Goal: Information Seeking & Learning: Learn about a topic

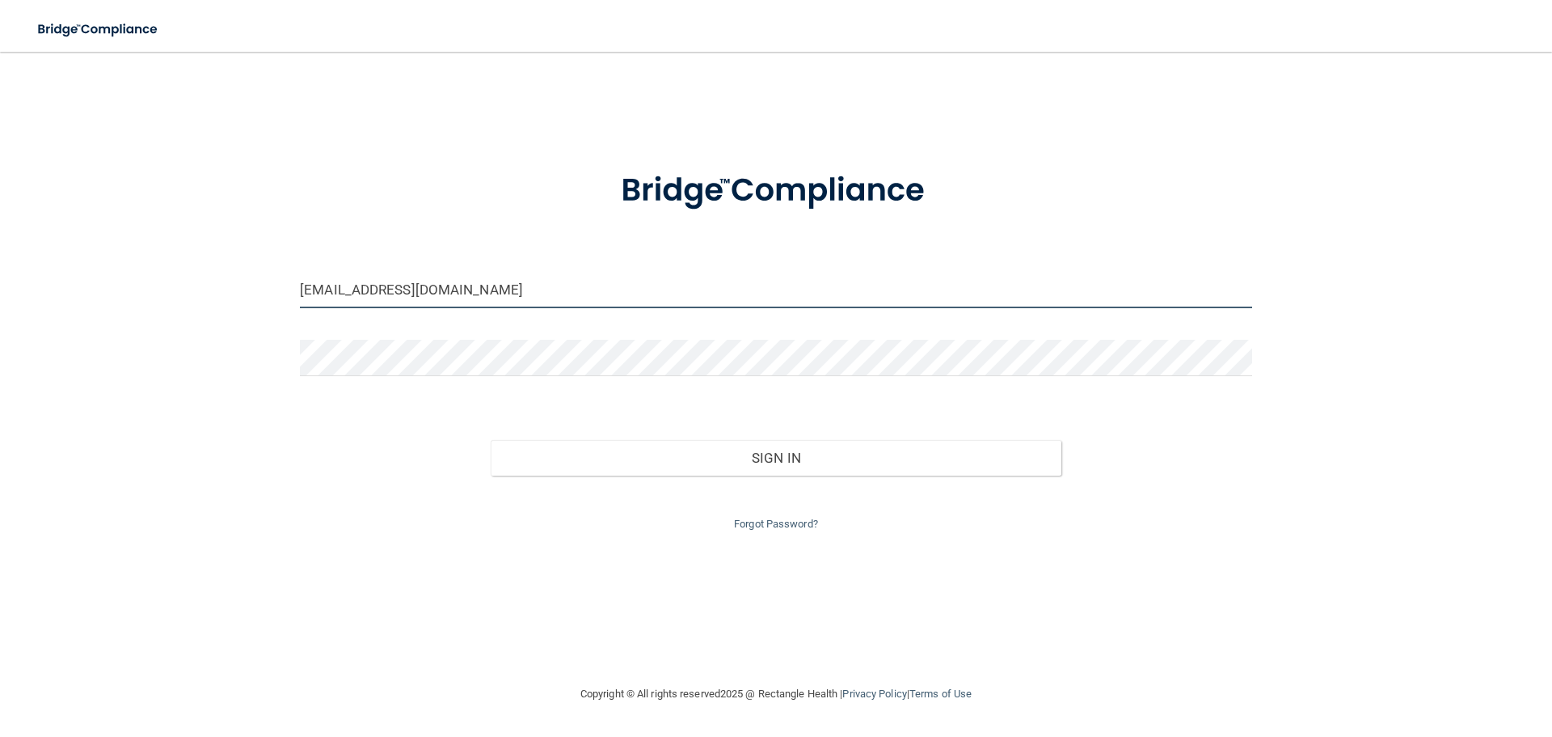
click at [618, 279] on input "[EMAIL_ADDRESS][DOMAIN_NAME]" at bounding box center [776, 290] width 952 height 36
type input "[EMAIL_ADDRESS][DOMAIN_NAME]"
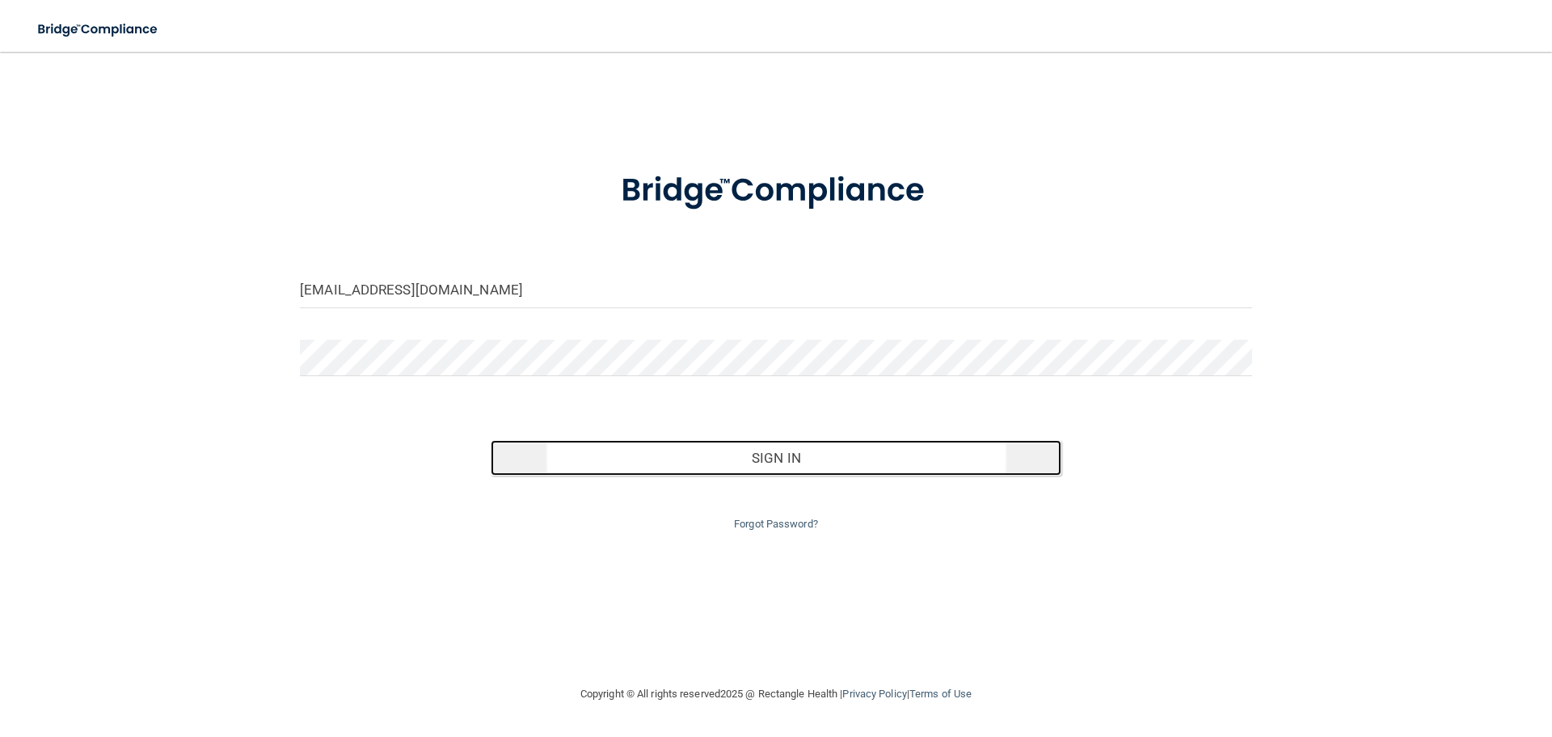
click at [735, 454] on button "Sign In" at bounding box center [777, 458] width 572 height 36
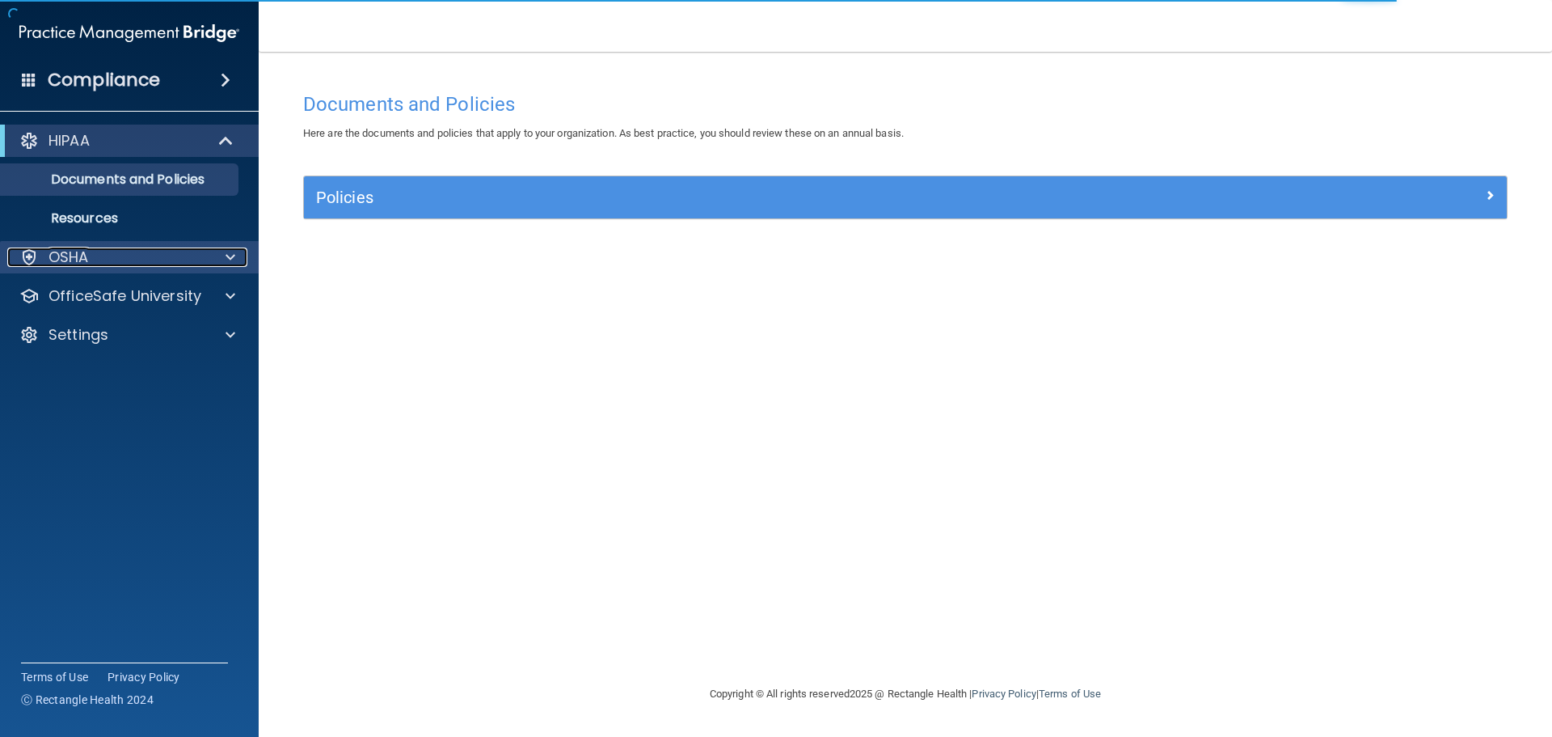
click at [234, 260] on span at bounding box center [231, 256] width 10 height 19
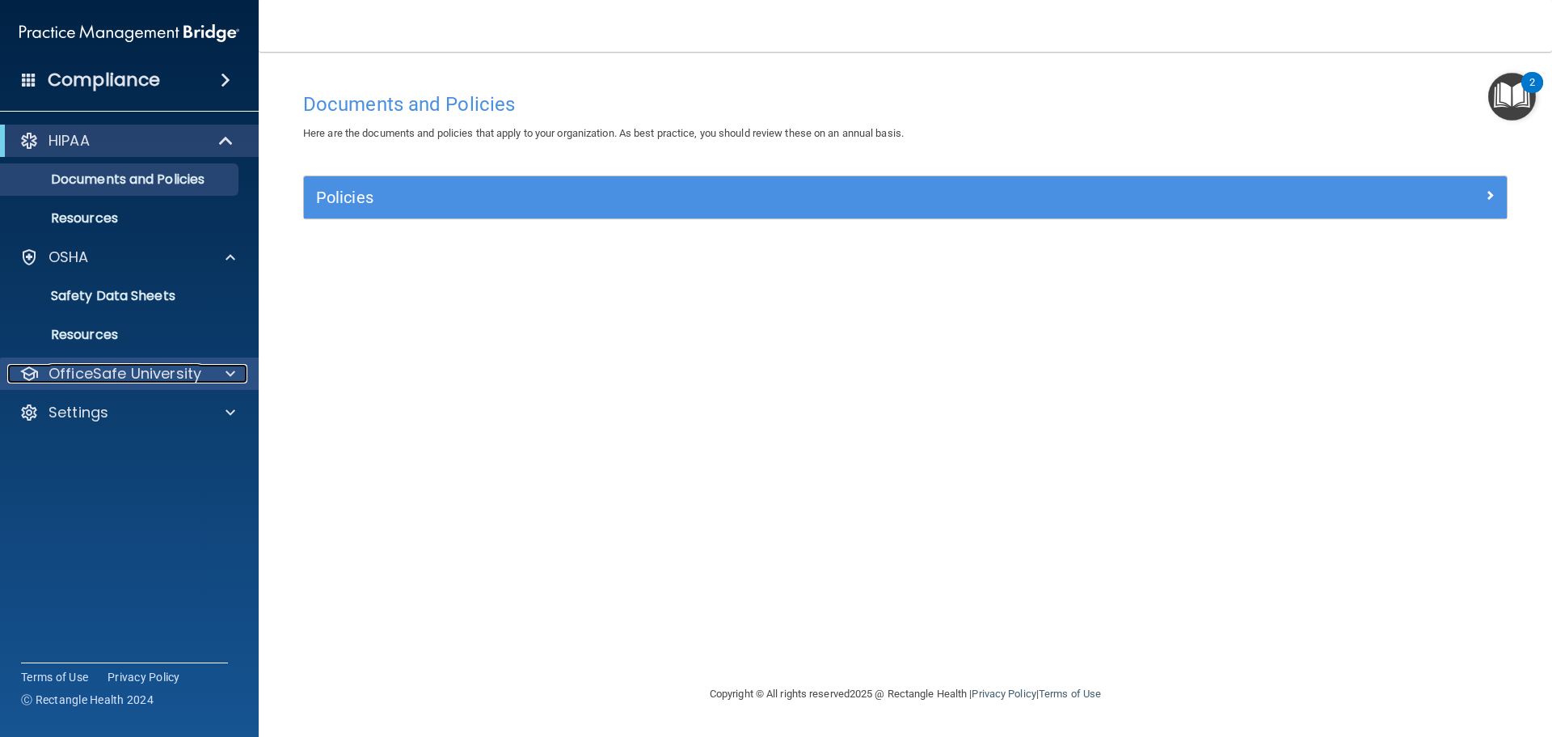
click at [179, 374] on p "OfficeSafe University" at bounding box center [125, 373] width 153 height 19
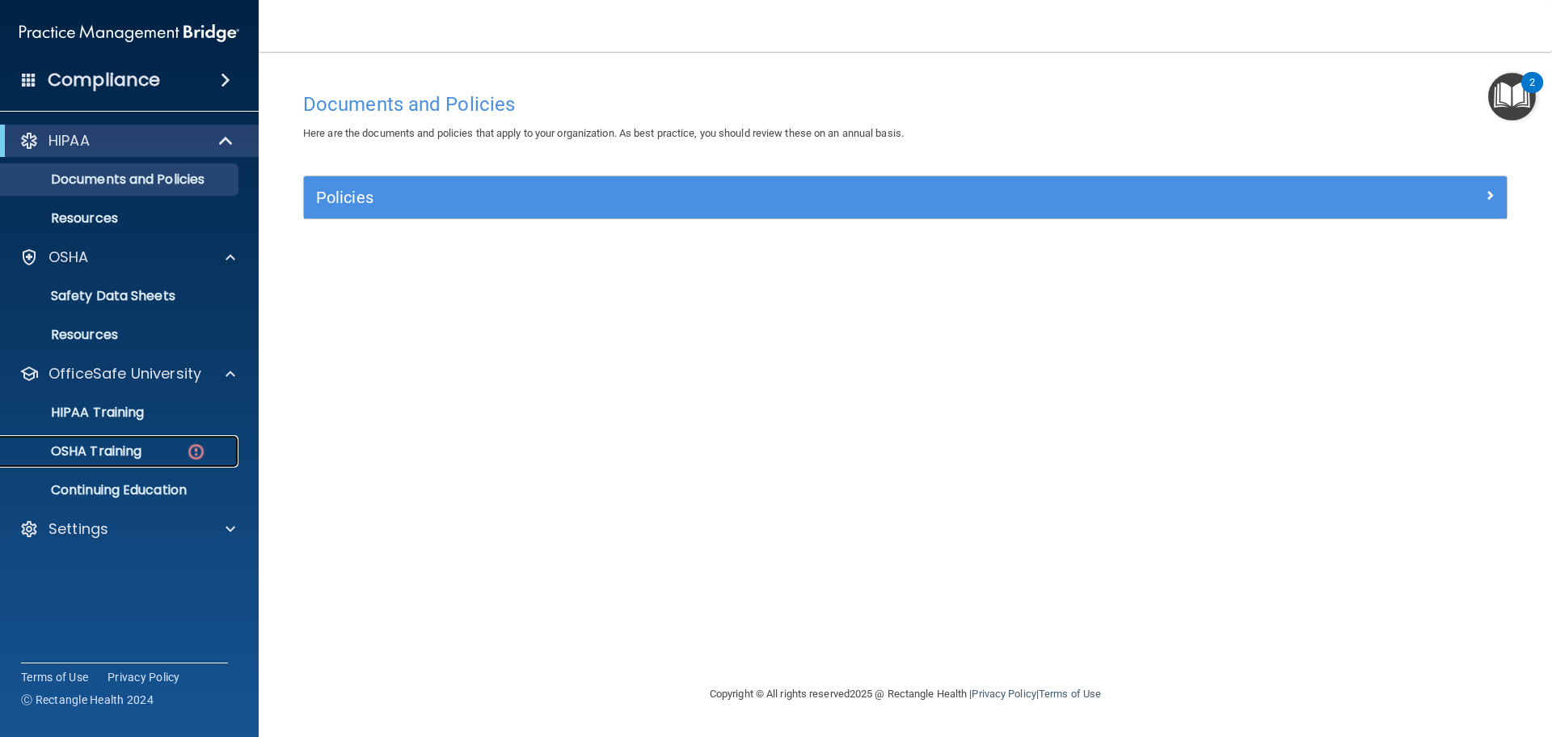
click at [185, 452] on div "OSHA Training" at bounding box center [121, 451] width 221 height 16
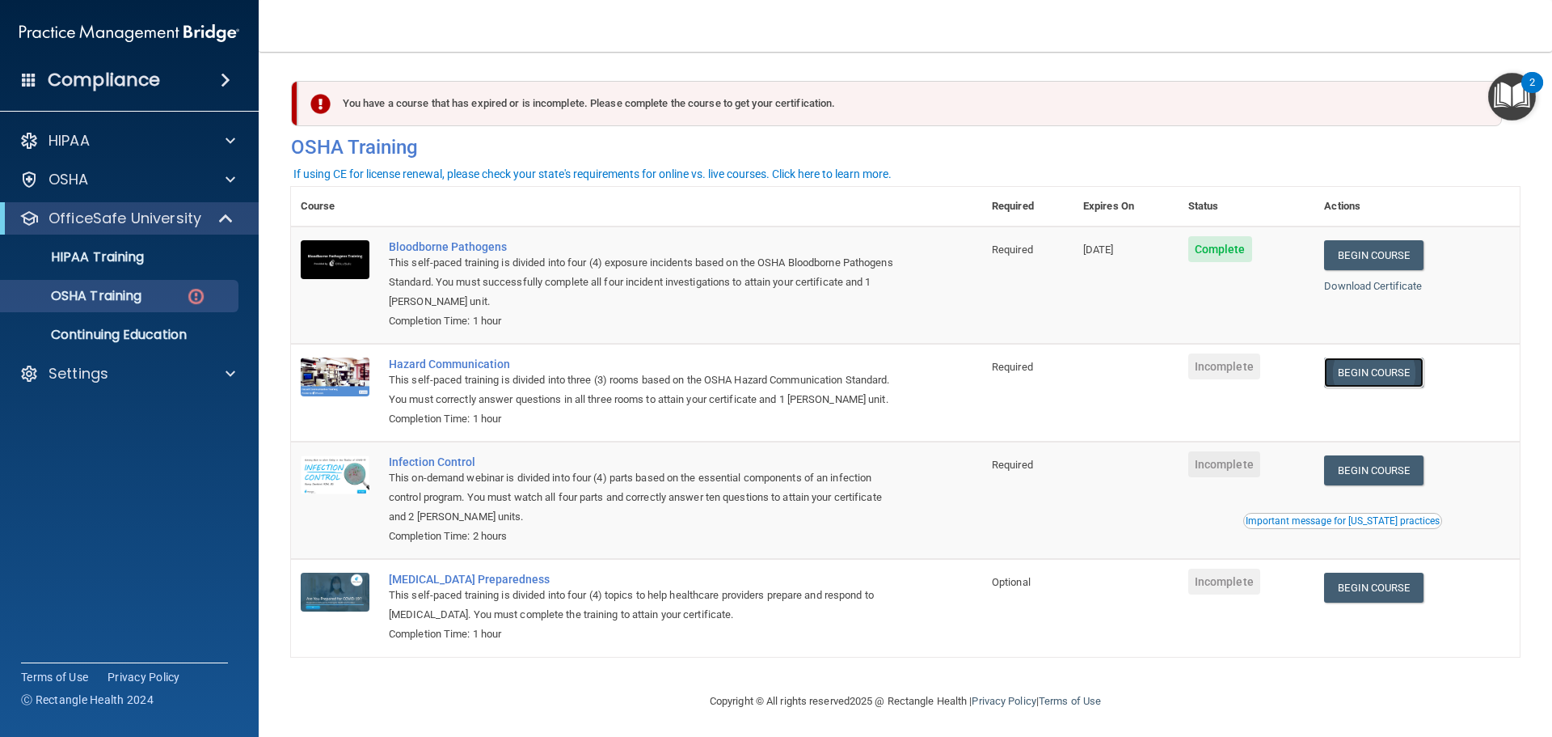
click at [1370, 370] on link "Begin Course" at bounding box center [1373, 372] width 99 height 30
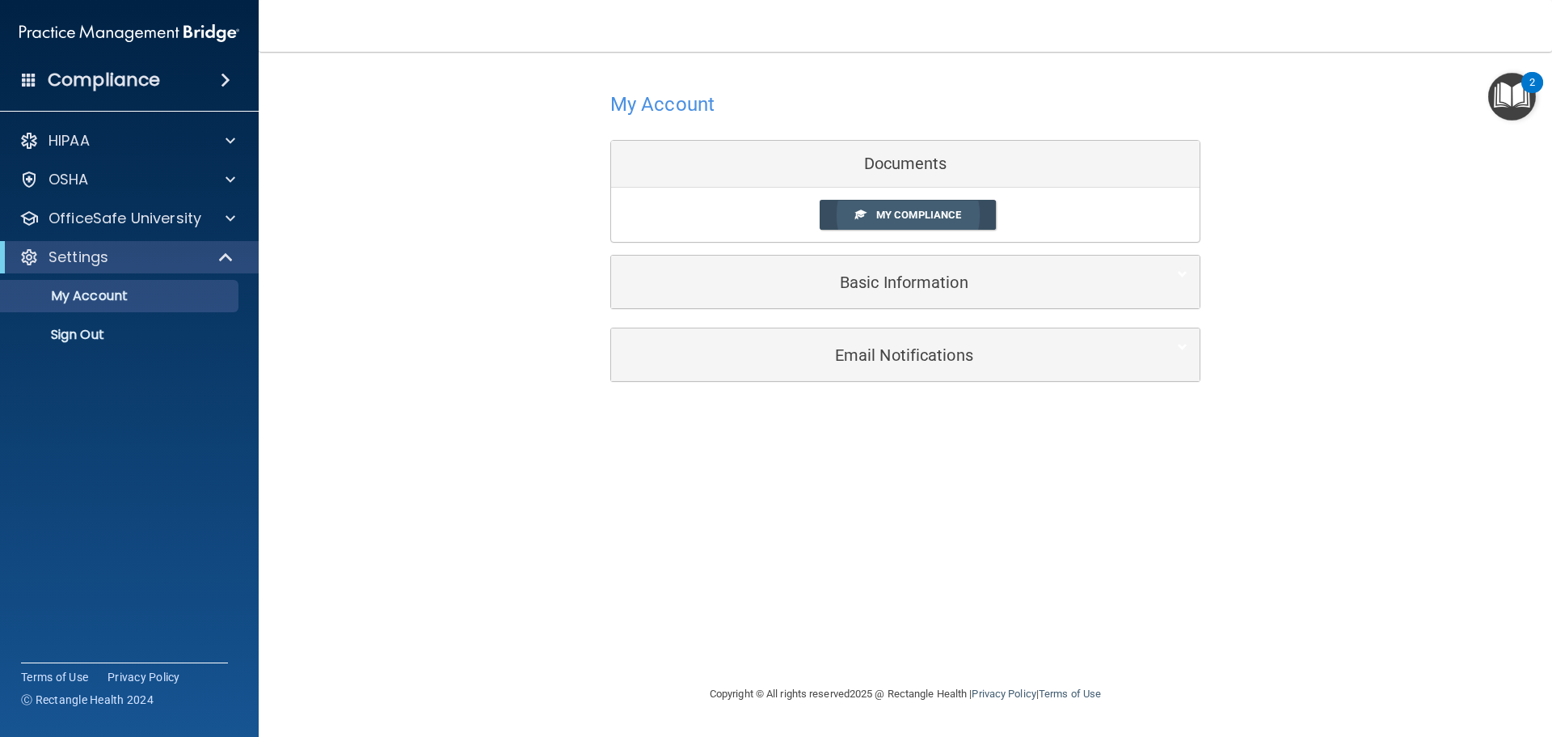
click at [901, 213] on span "My Compliance" at bounding box center [918, 215] width 85 height 12
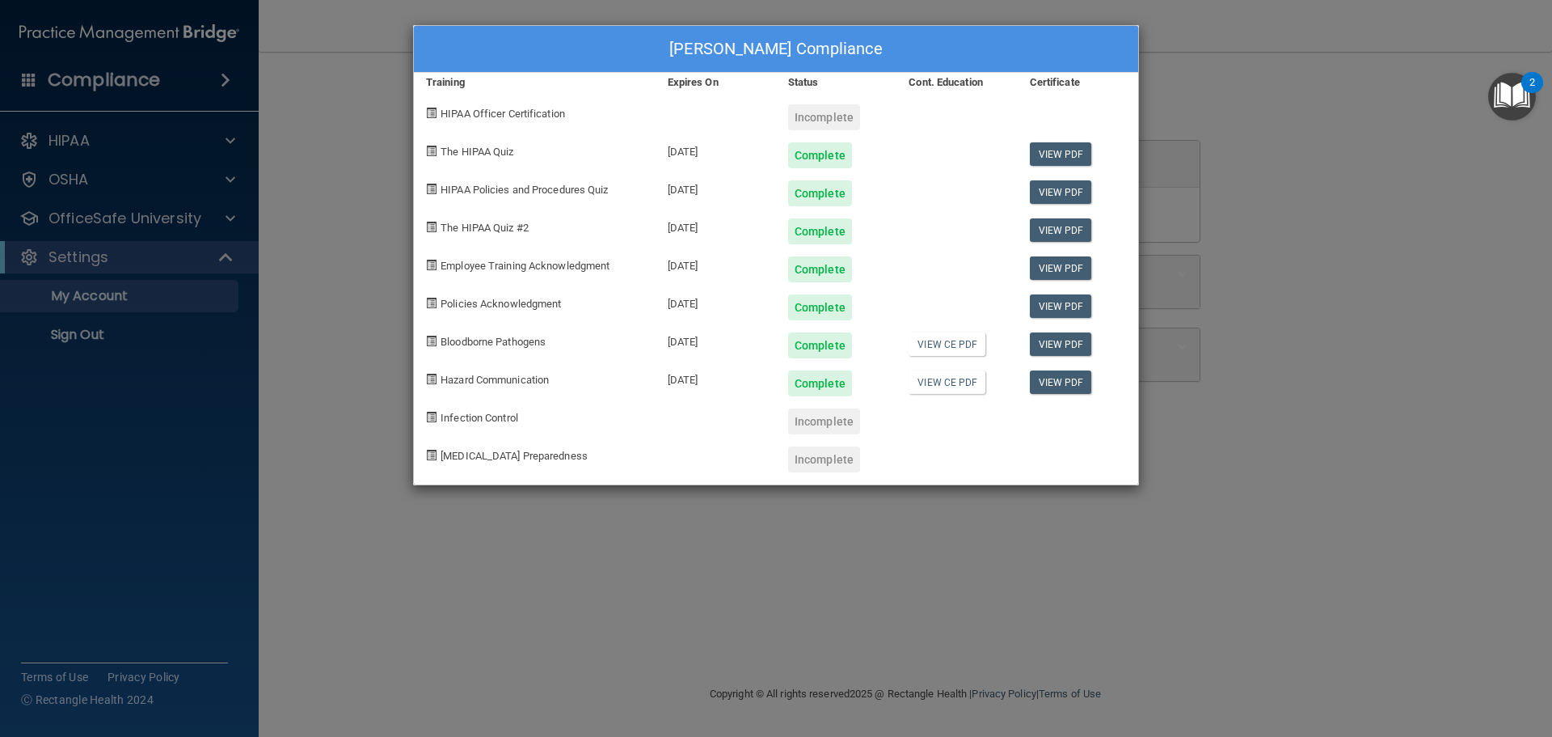
click at [302, 268] on div "Bristol Horton's Compliance Training Expires On Status Cont. Education Certific…" at bounding box center [776, 368] width 1552 height 737
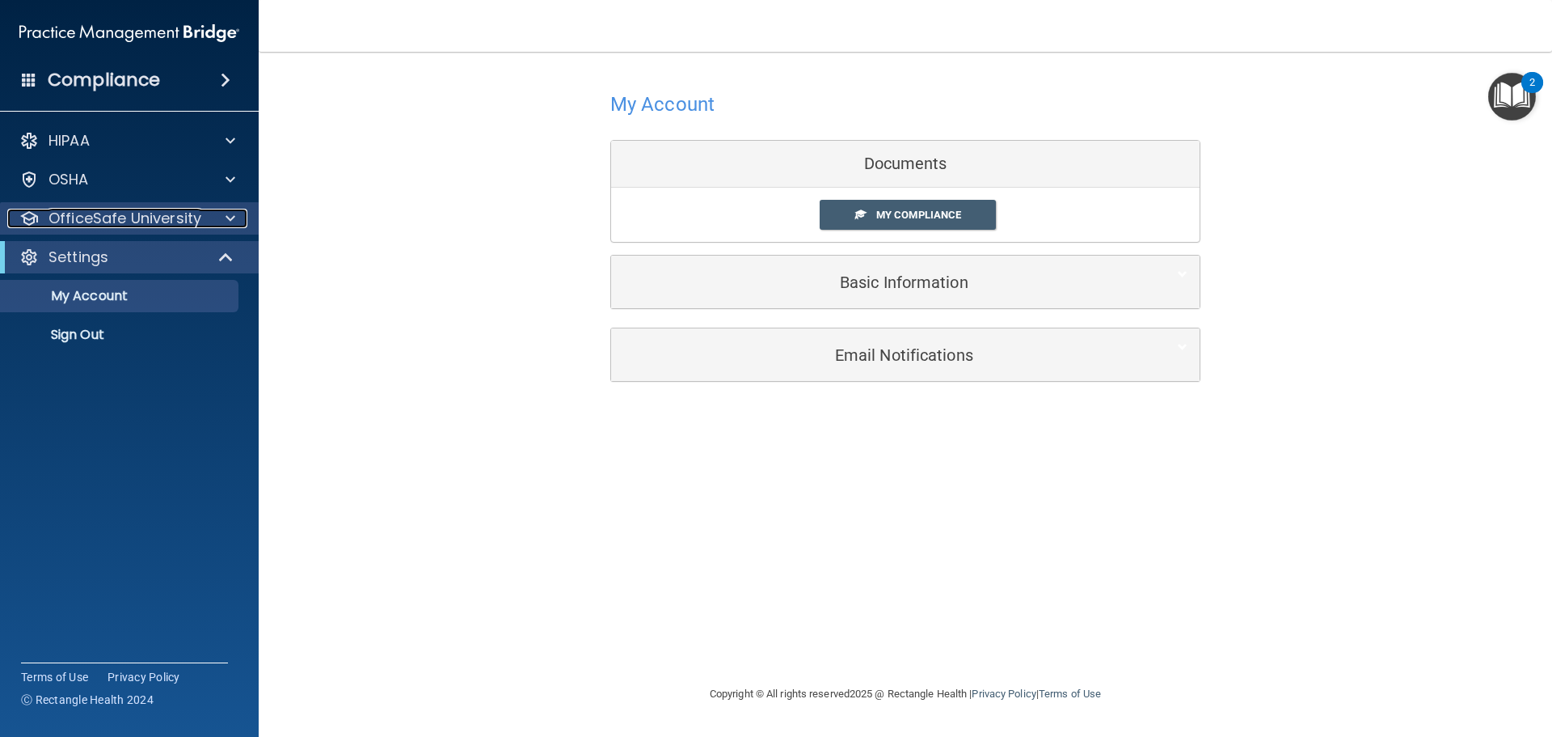
click at [225, 222] on div at bounding box center [228, 218] width 40 height 19
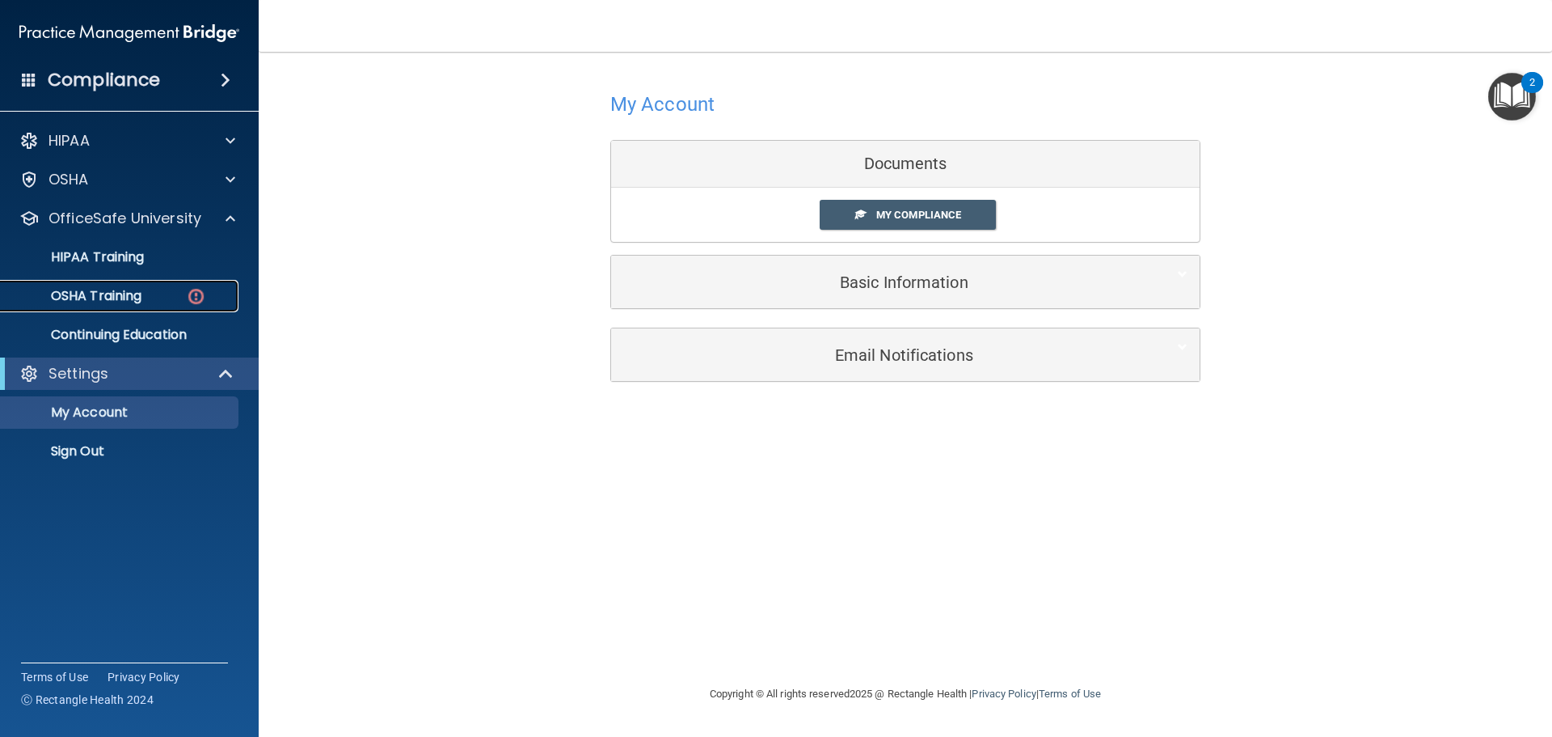
click at [196, 294] on img at bounding box center [196, 296] width 20 height 20
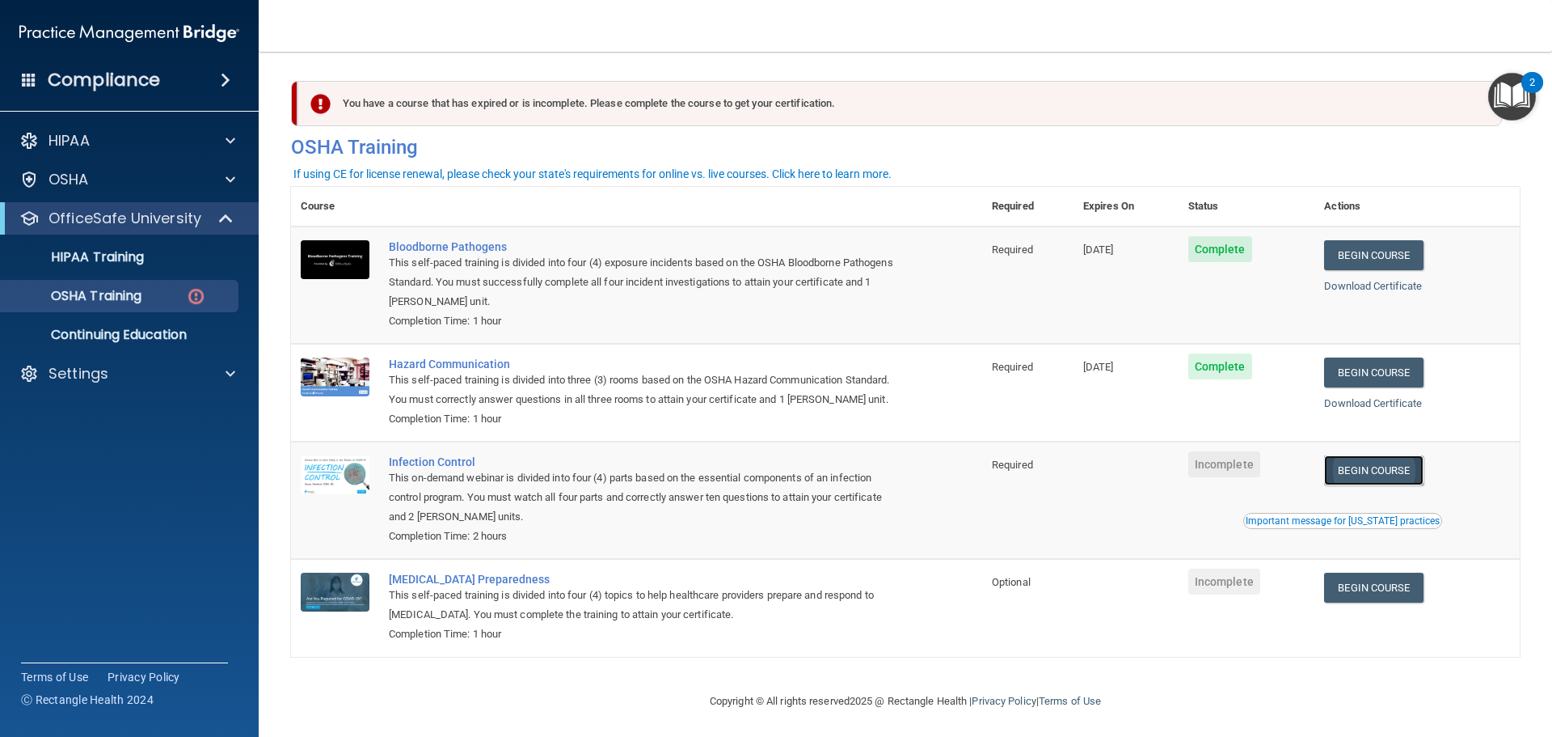
click at [1391, 485] on link "Begin Course" at bounding box center [1373, 470] width 99 height 30
click at [229, 372] on span at bounding box center [231, 373] width 10 height 19
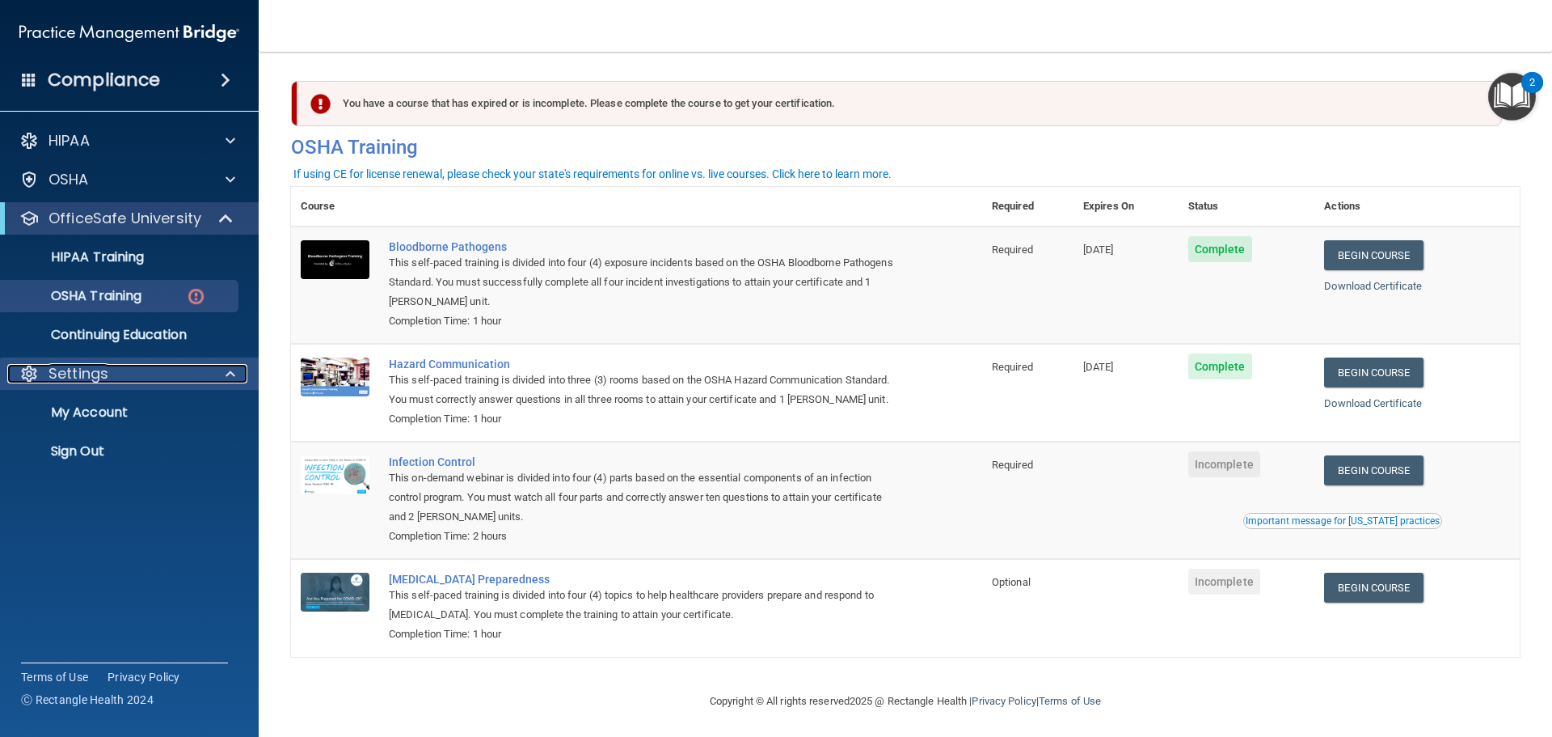
click at [229, 372] on span at bounding box center [231, 373] width 10 height 19
click at [169, 293] on div "OSHA Training" at bounding box center [121, 296] width 221 height 16
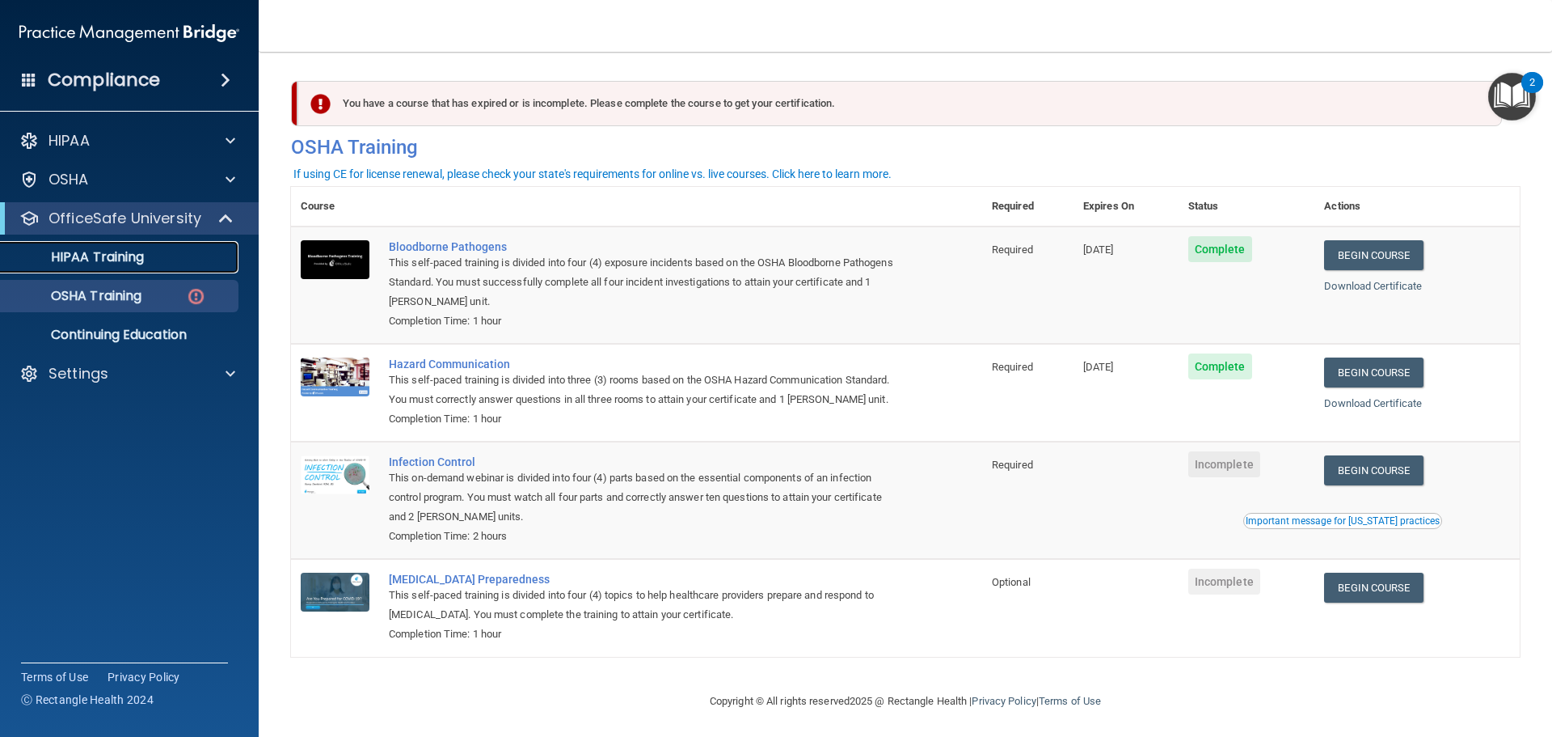
click at [128, 262] on p "HIPAA Training" at bounding box center [77, 257] width 133 height 16
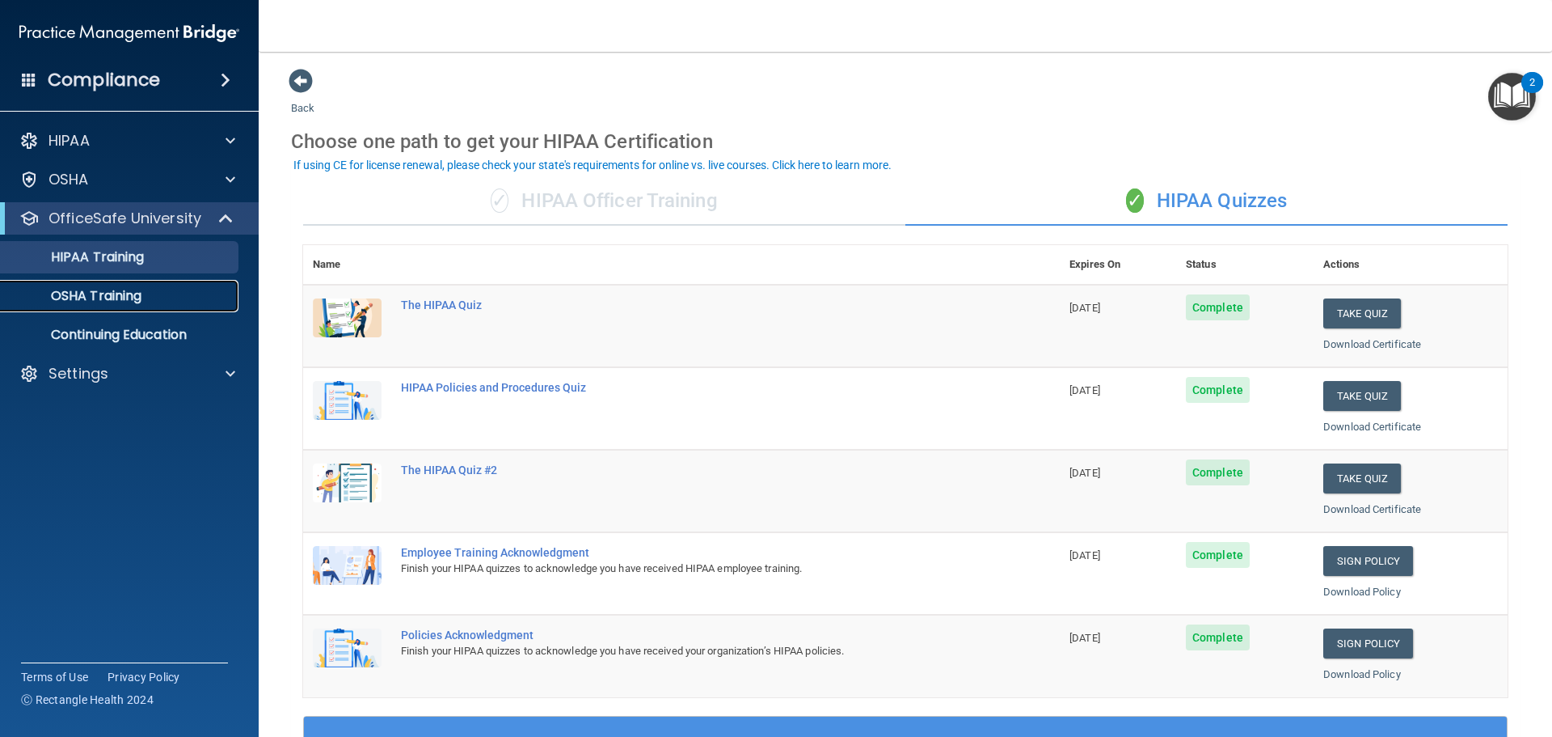
click at [137, 303] on p "OSHA Training" at bounding box center [76, 296] width 131 height 16
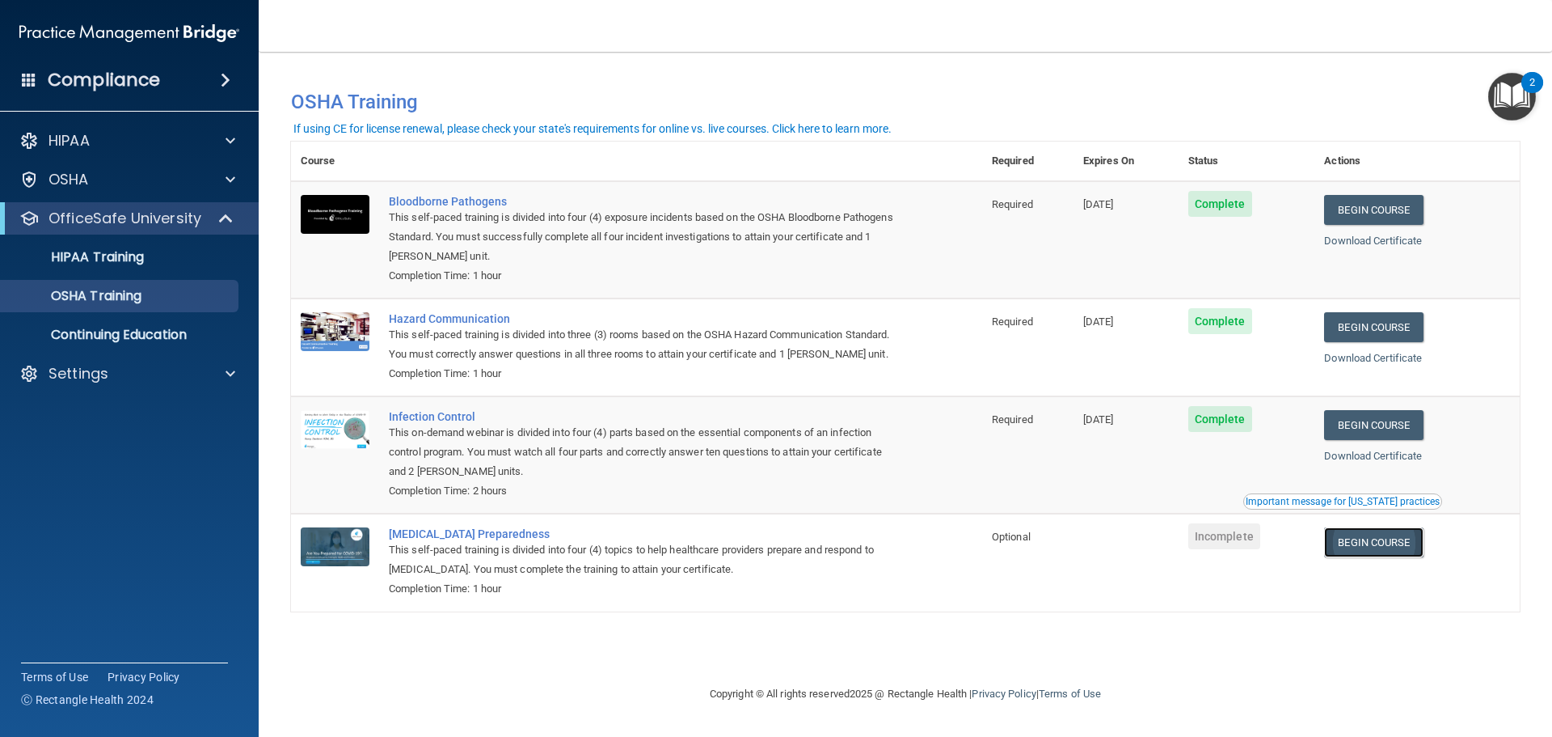
click at [1356, 533] on link "Begin Course" at bounding box center [1373, 542] width 99 height 30
click at [1523, 99] on img "Open Resource Center, 2 new notifications" at bounding box center [1513, 97] width 48 height 48
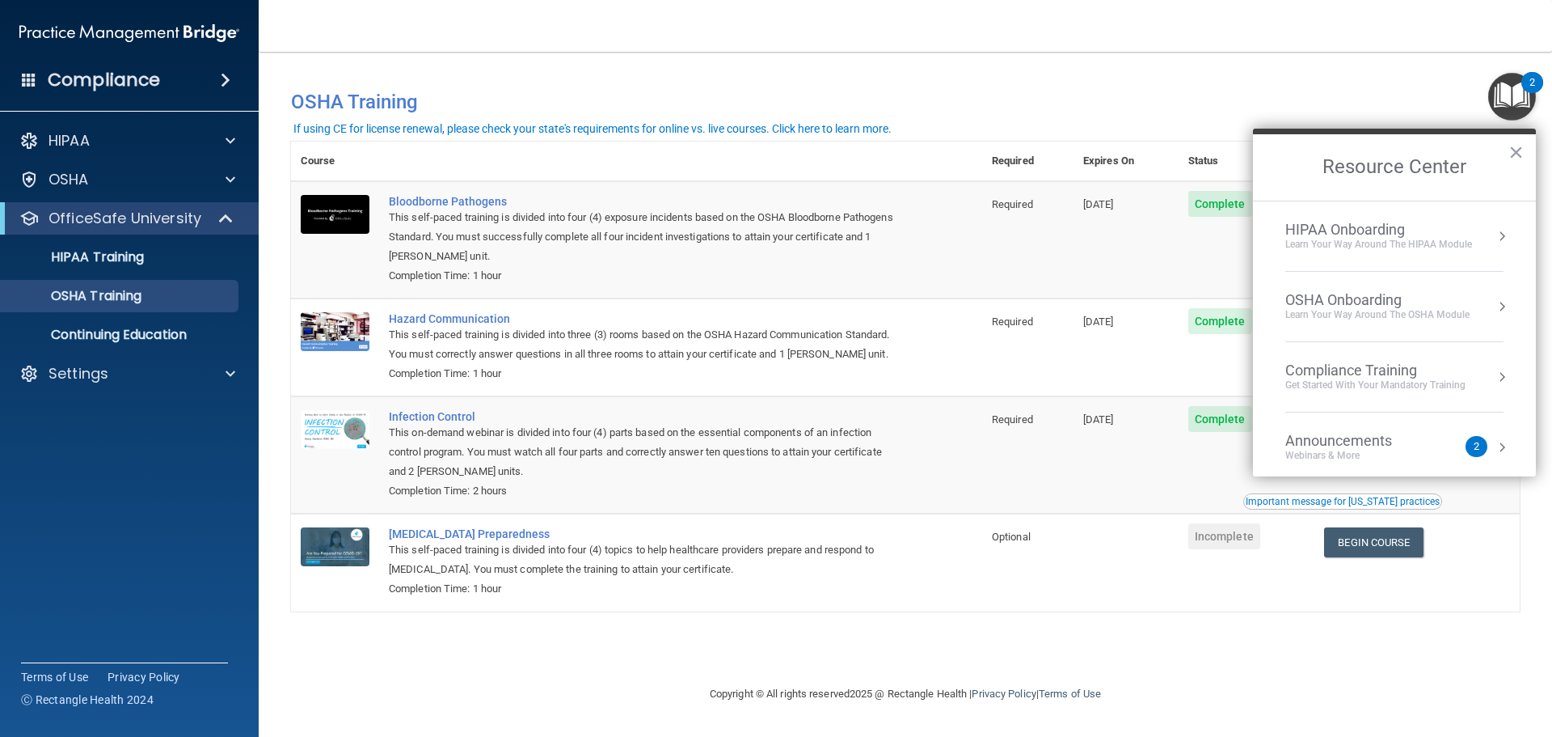
click at [1514, 94] on img "Open Resource Center, 2 new notifications" at bounding box center [1513, 97] width 48 height 48
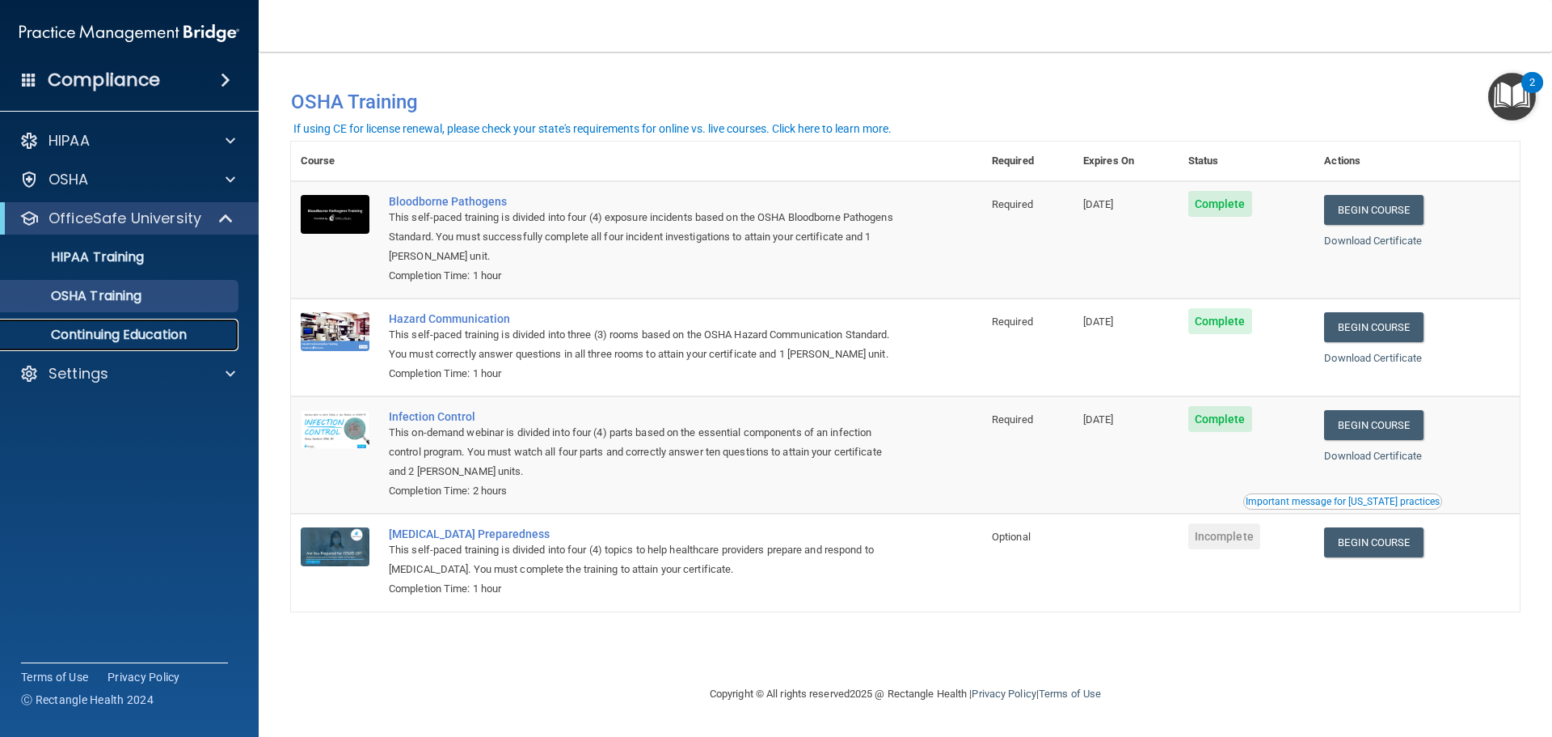
click at [141, 329] on p "Continuing Education" at bounding box center [121, 335] width 221 height 16
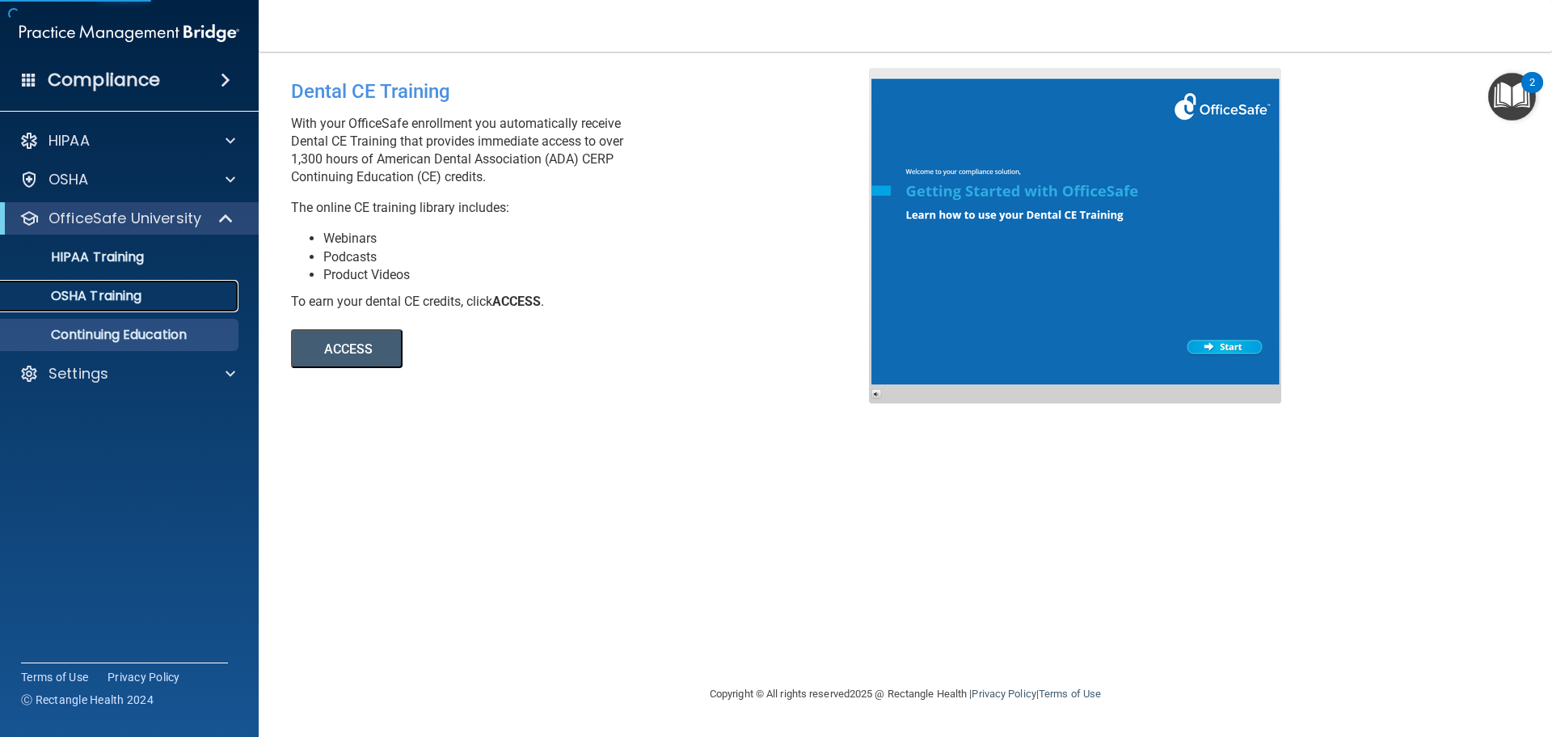
click at [126, 294] on p "OSHA Training" at bounding box center [76, 296] width 131 height 16
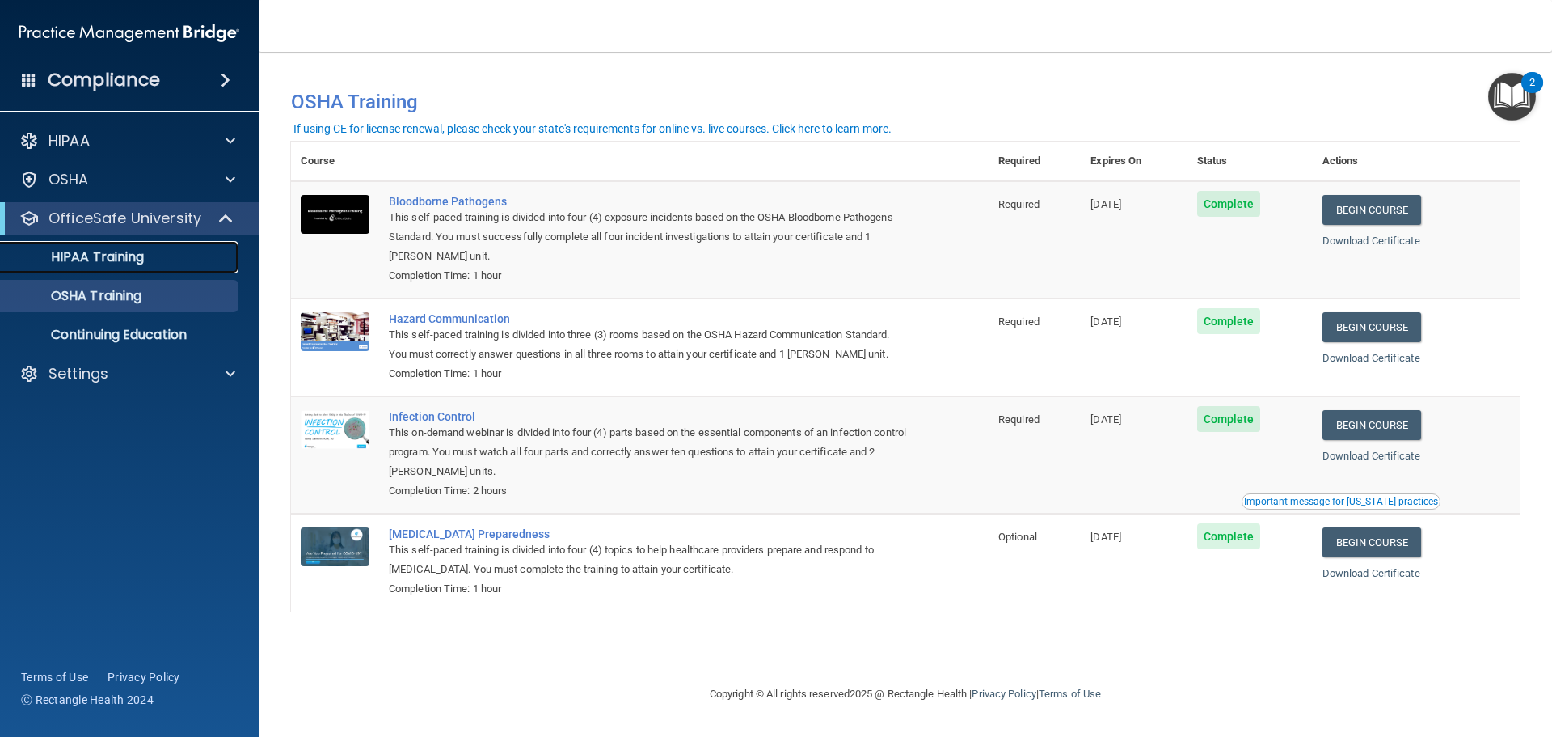
click at [140, 260] on p "HIPAA Training" at bounding box center [77, 257] width 133 height 16
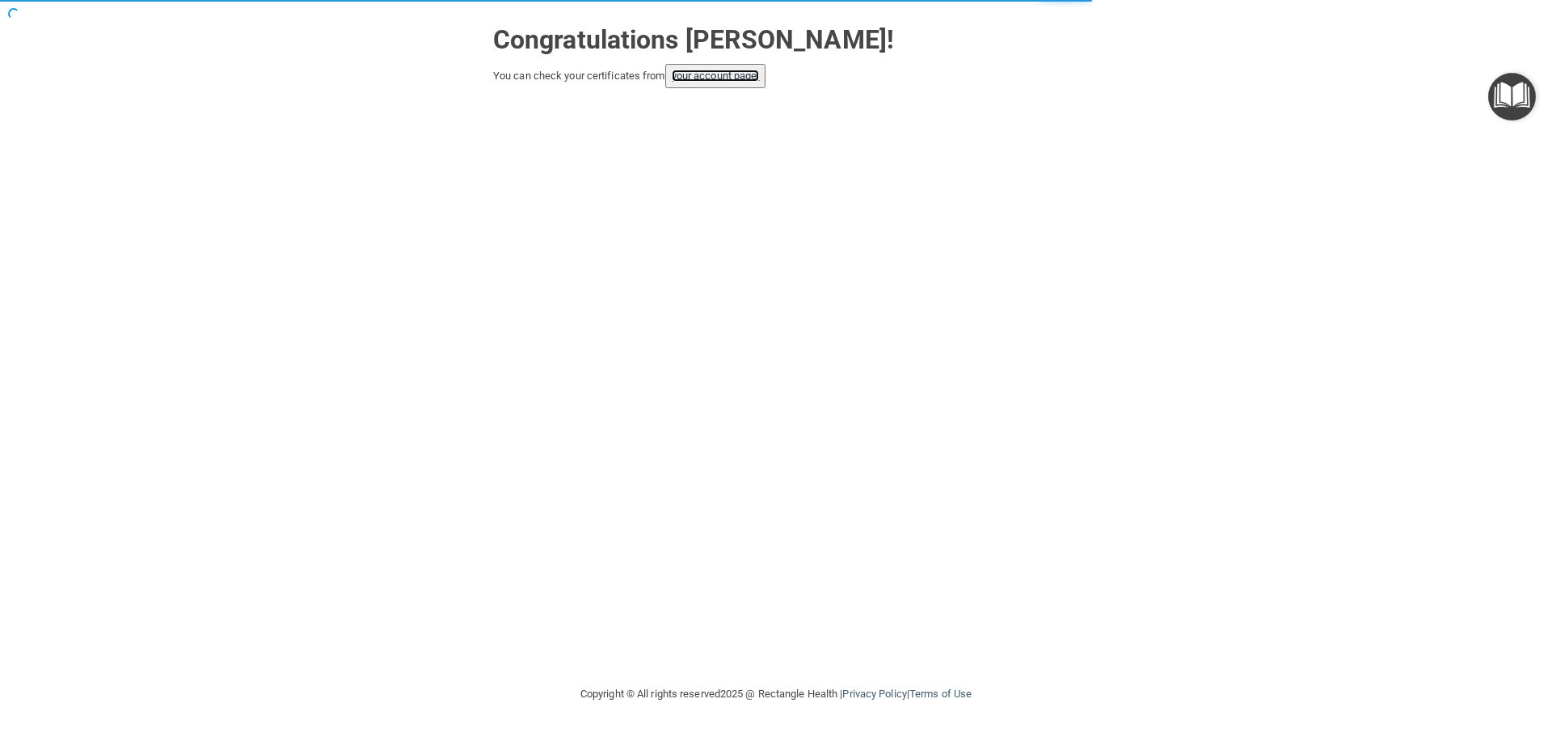
click at [735, 75] on link "your account page!" at bounding box center [716, 76] width 88 height 12
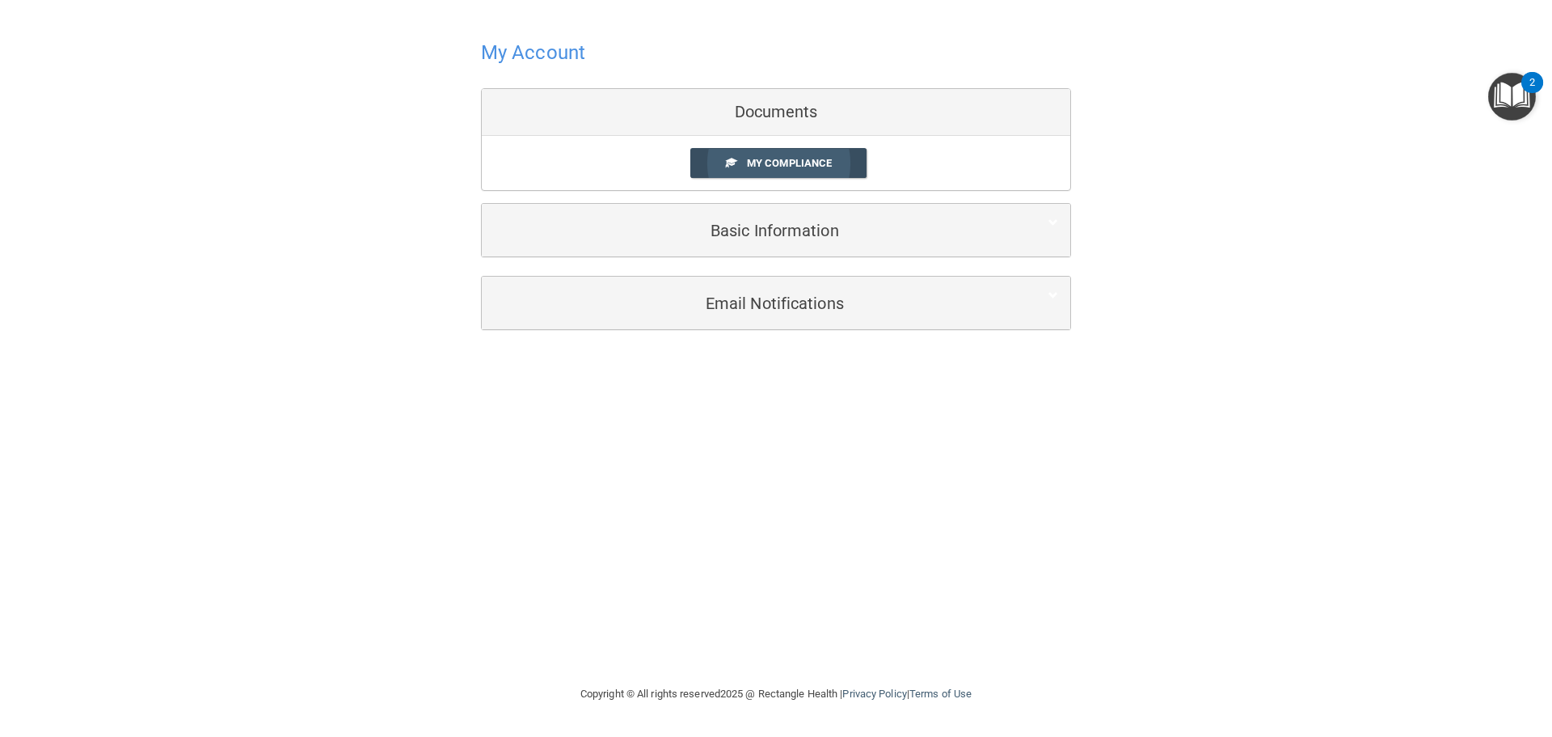
click at [796, 165] on span "My Compliance" at bounding box center [789, 163] width 85 height 12
click at [779, 159] on body "Toggle navigation Bristol Horton bristolhorton@gmail.com Manage My Enterprise P…" at bounding box center [776, 368] width 1552 height 737
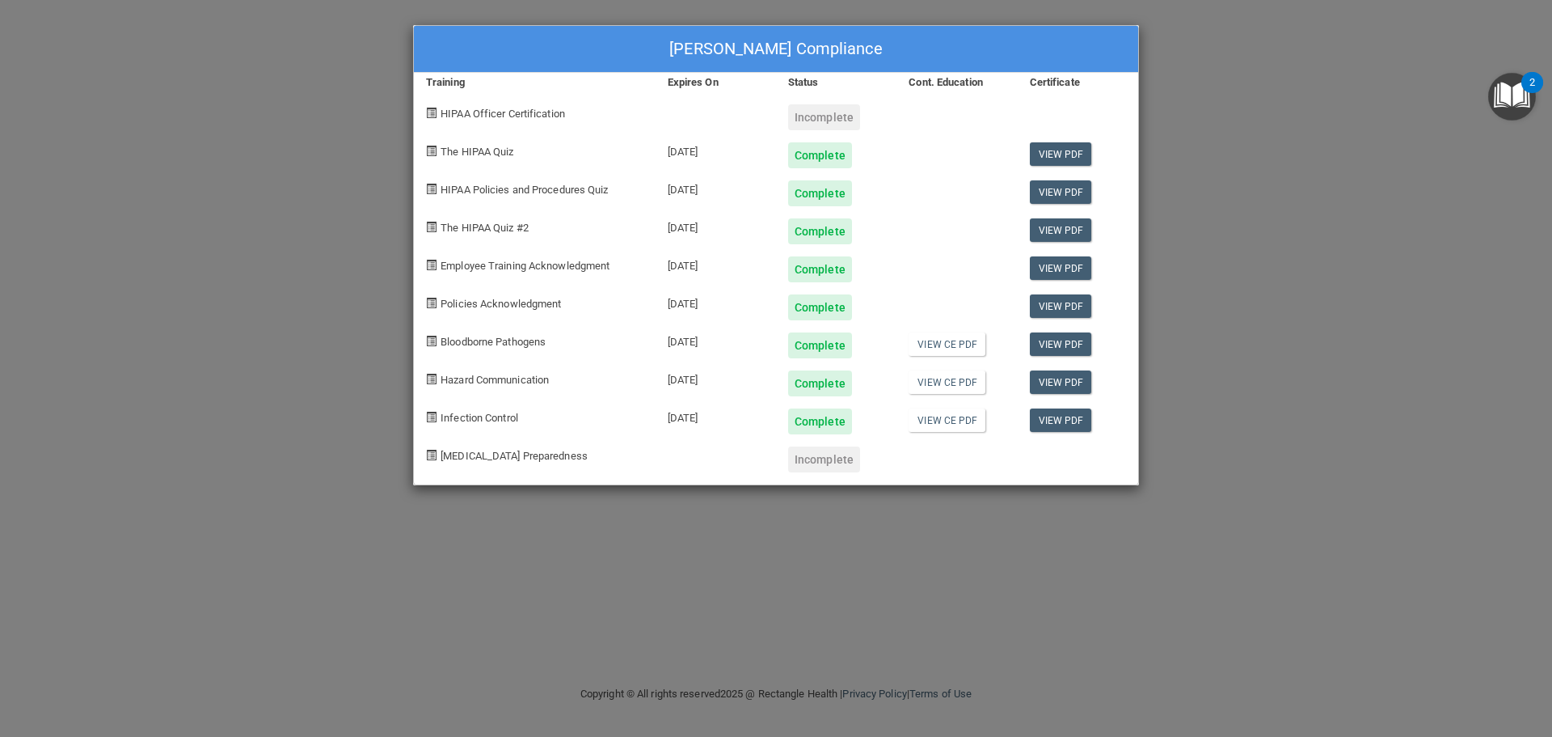
click at [1227, 283] on div "Bristol Horton's Compliance Training Expires On Status Cont. Education Certific…" at bounding box center [776, 368] width 1552 height 737
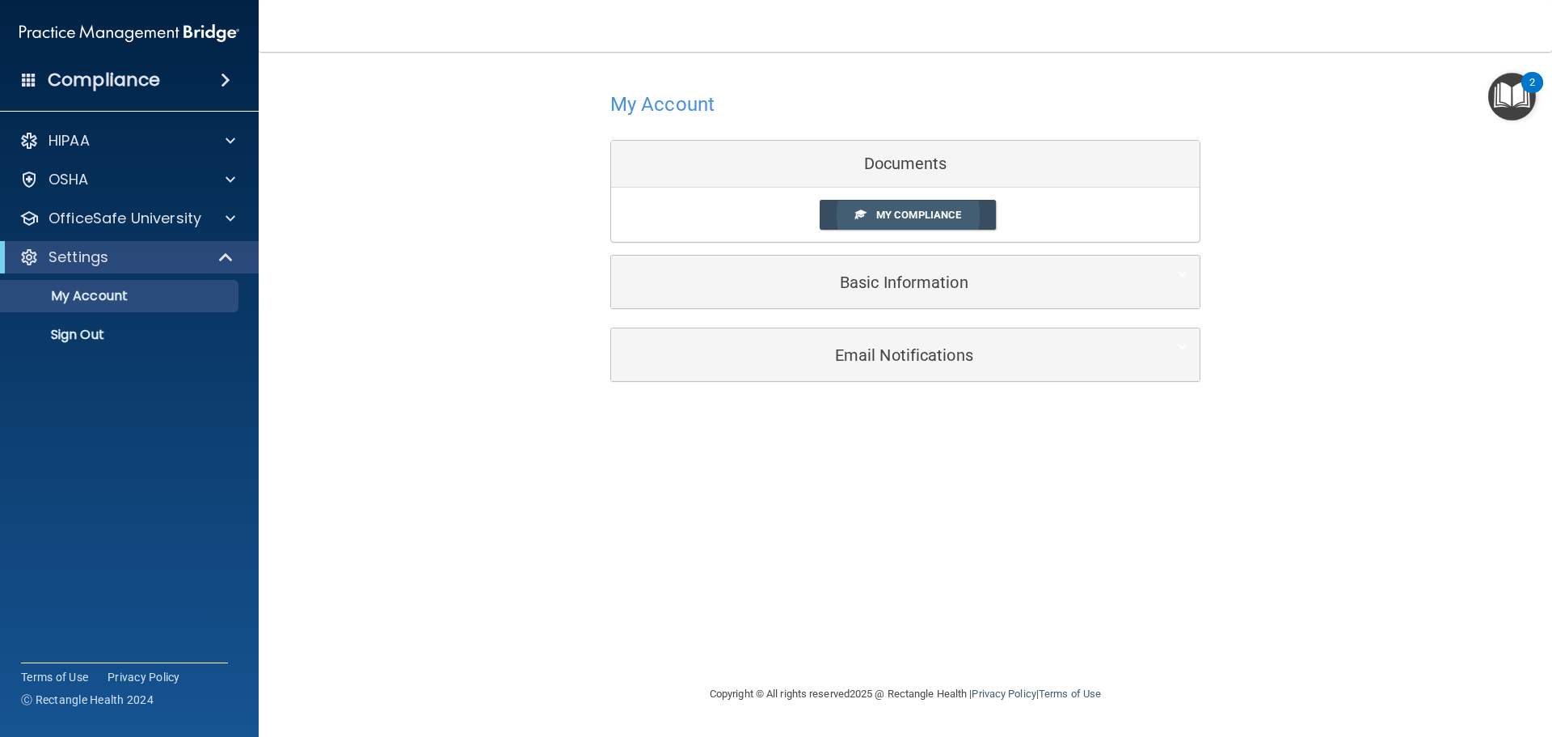
click at [873, 213] on link "My Compliance" at bounding box center [908, 215] width 177 height 30
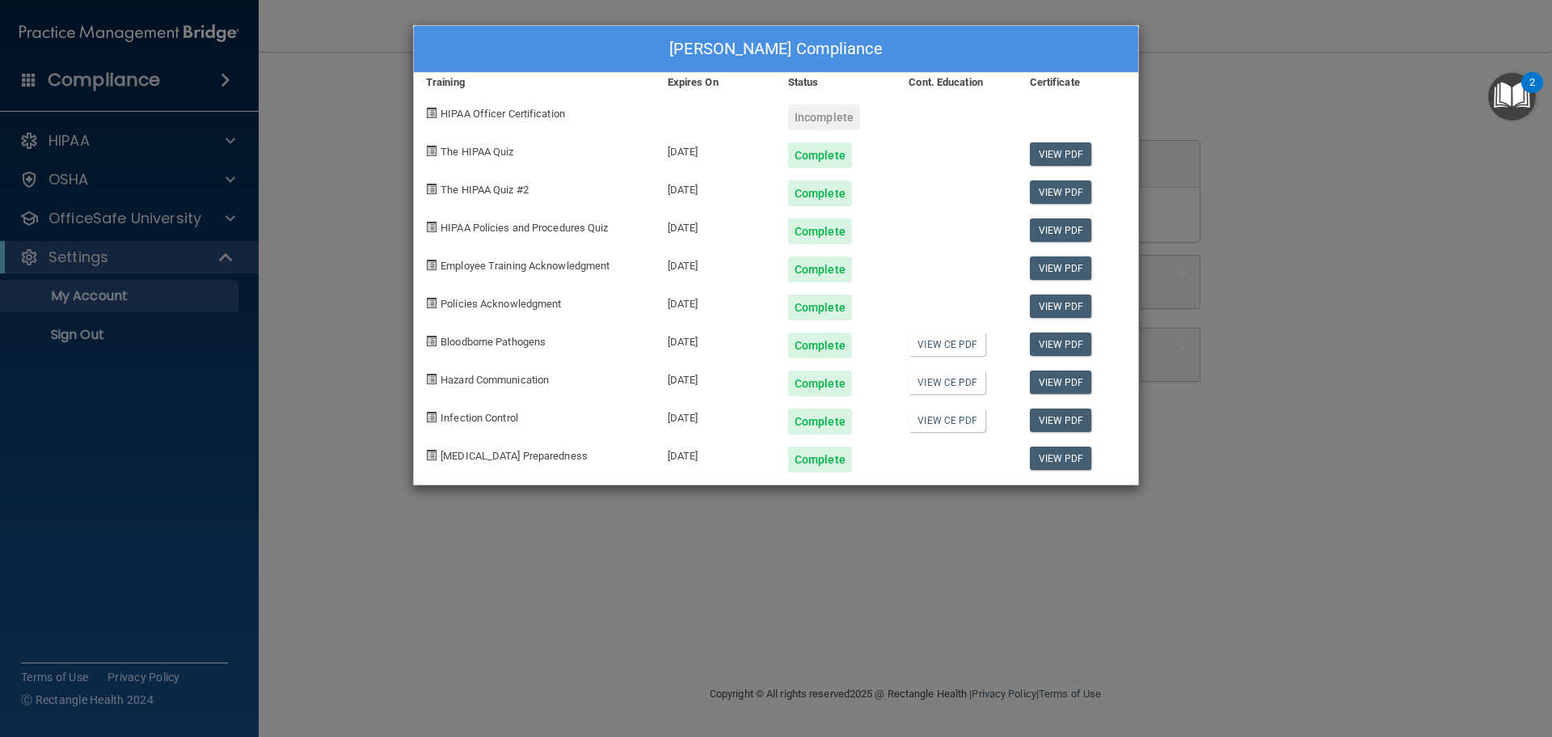
click at [1289, 135] on div "[PERSON_NAME] Compliance Training Expires On Status Cont. Education Certificate…" at bounding box center [776, 368] width 1552 height 737
